Goal: Transaction & Acquisition: Purchase product/service

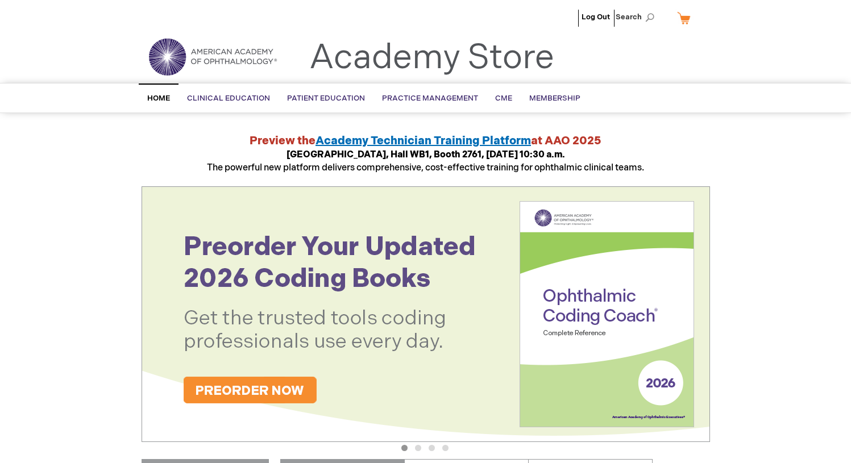
click at [474, 273] on img at bounding box center [426, 314] width 568 height 256
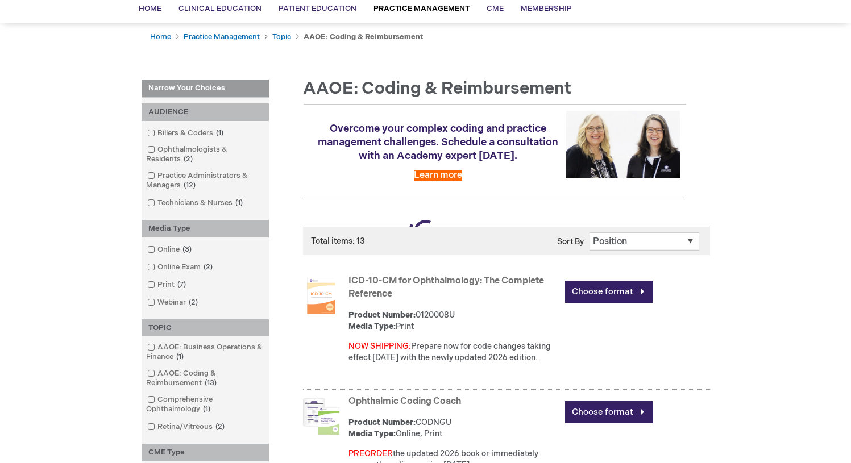
scroll to position [325, 0]
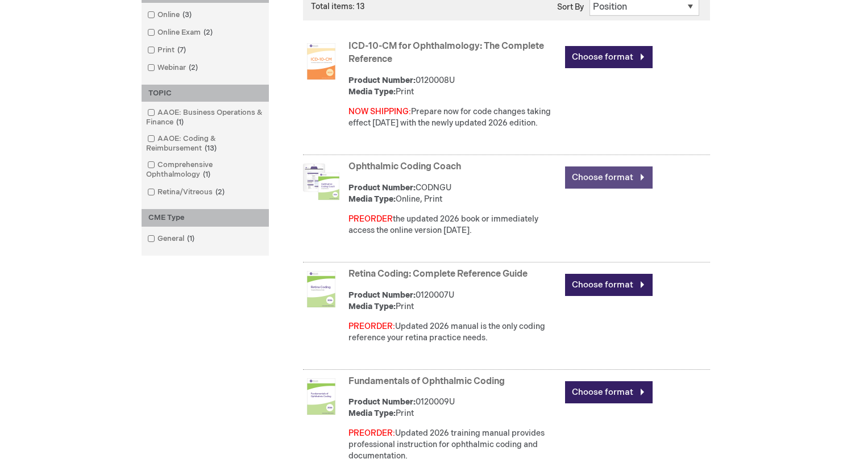
click at [598, 173] on link "Choose format" at bounding box center [609, 178] width 88 height 22
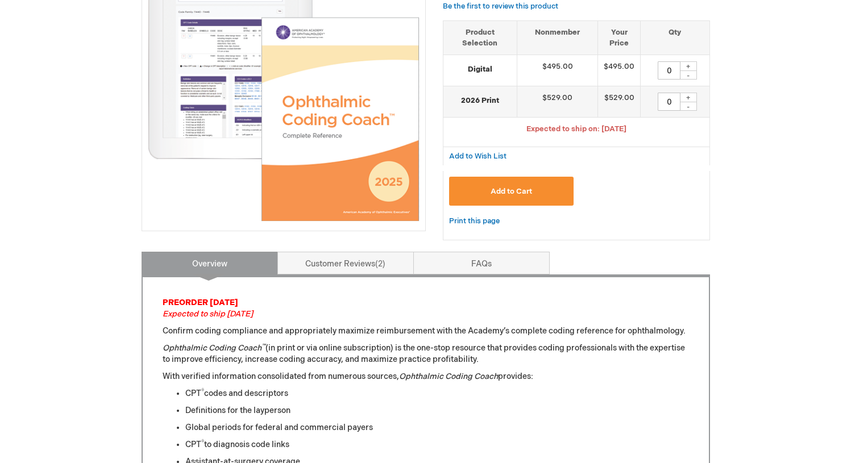
scroll to position [184, 0]
